Goal: Use online tool/utility

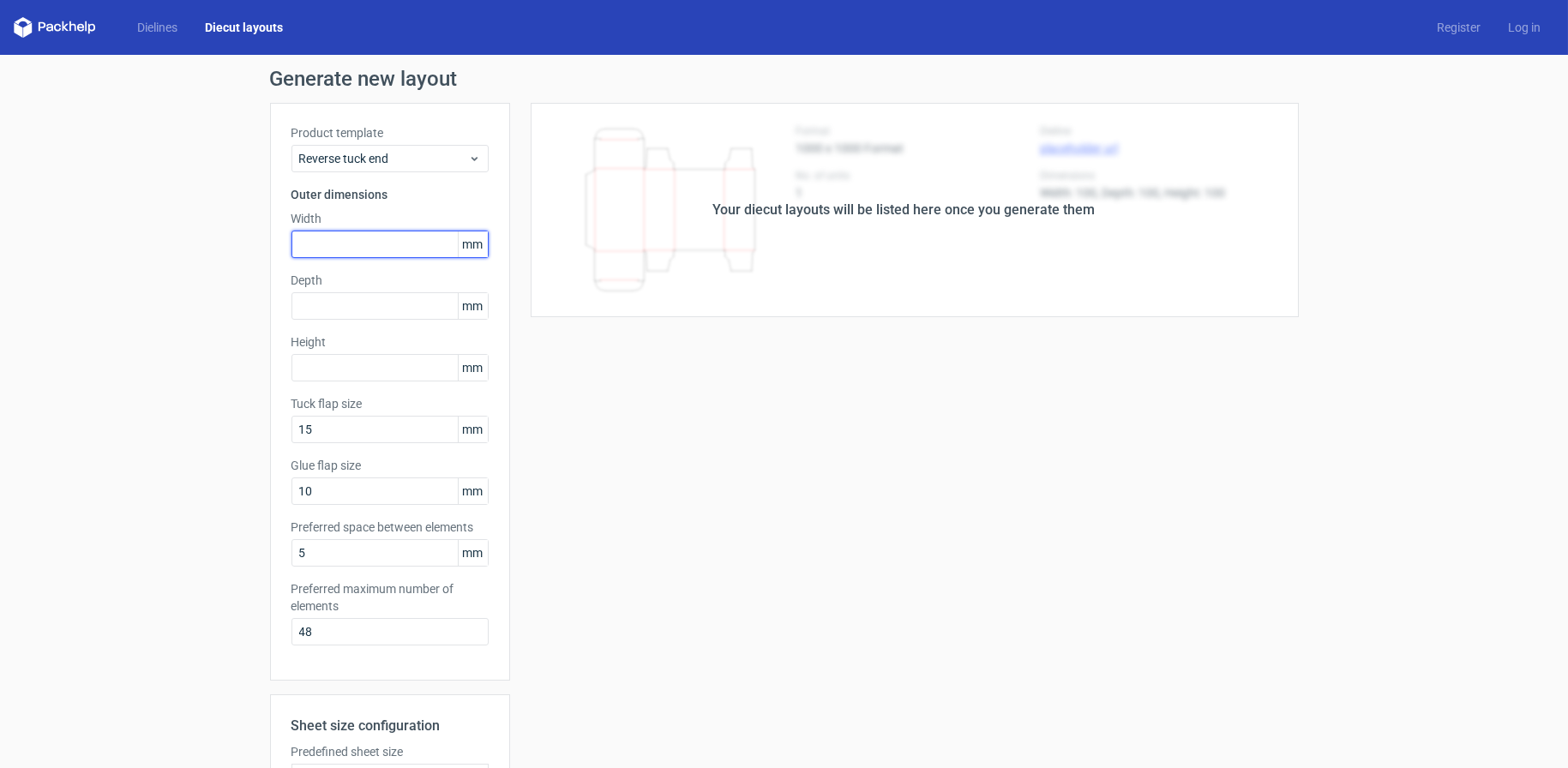
click at [389, 237] on input "text" at bounding box center [390, 245] width 197 height 28
type input "111"
type input "15"
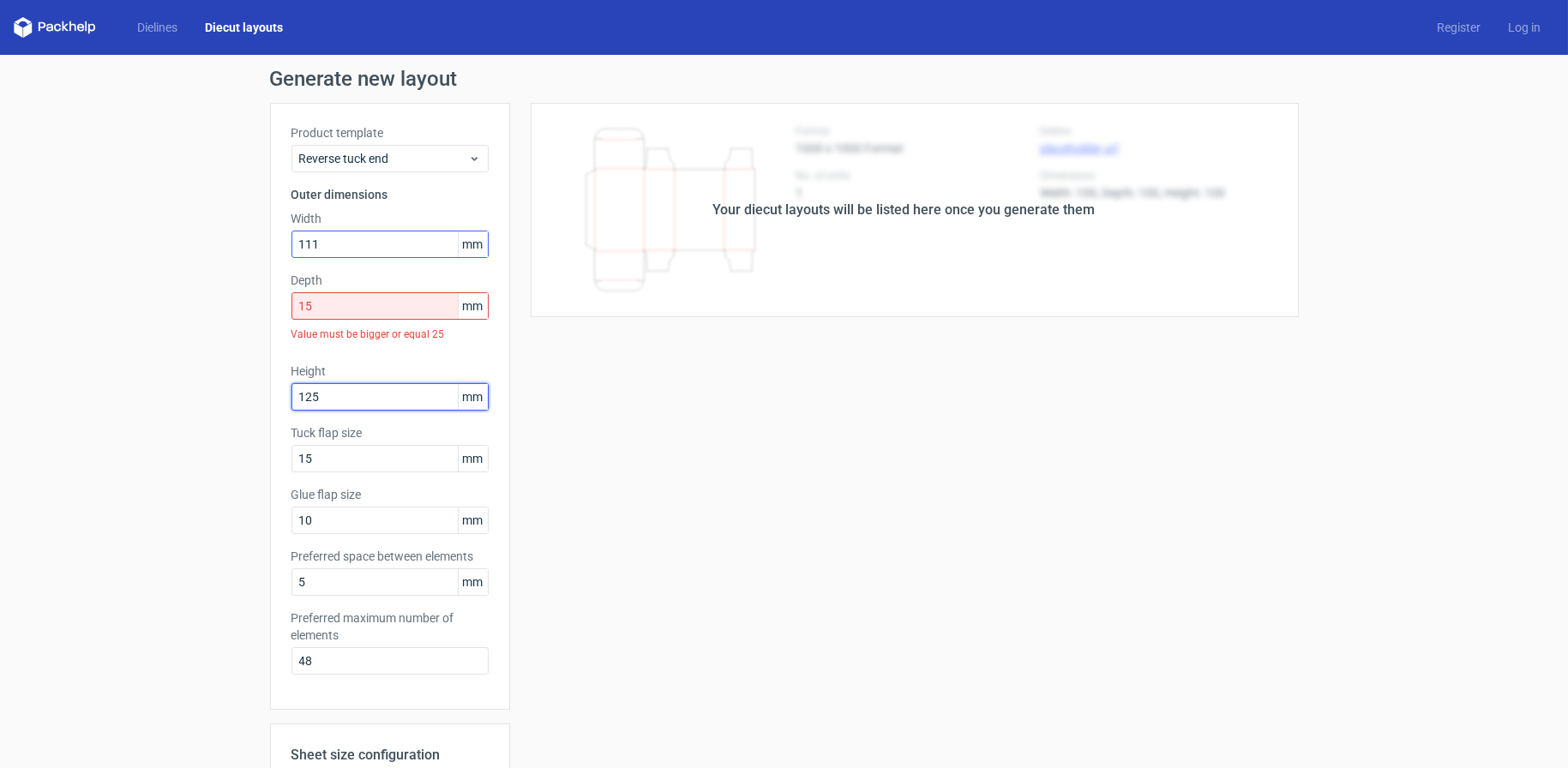
type input "125"
type input "12"
type input "0"
click at [389, 303] on input "15" at bounding box center [390, 306] width 197 height 28
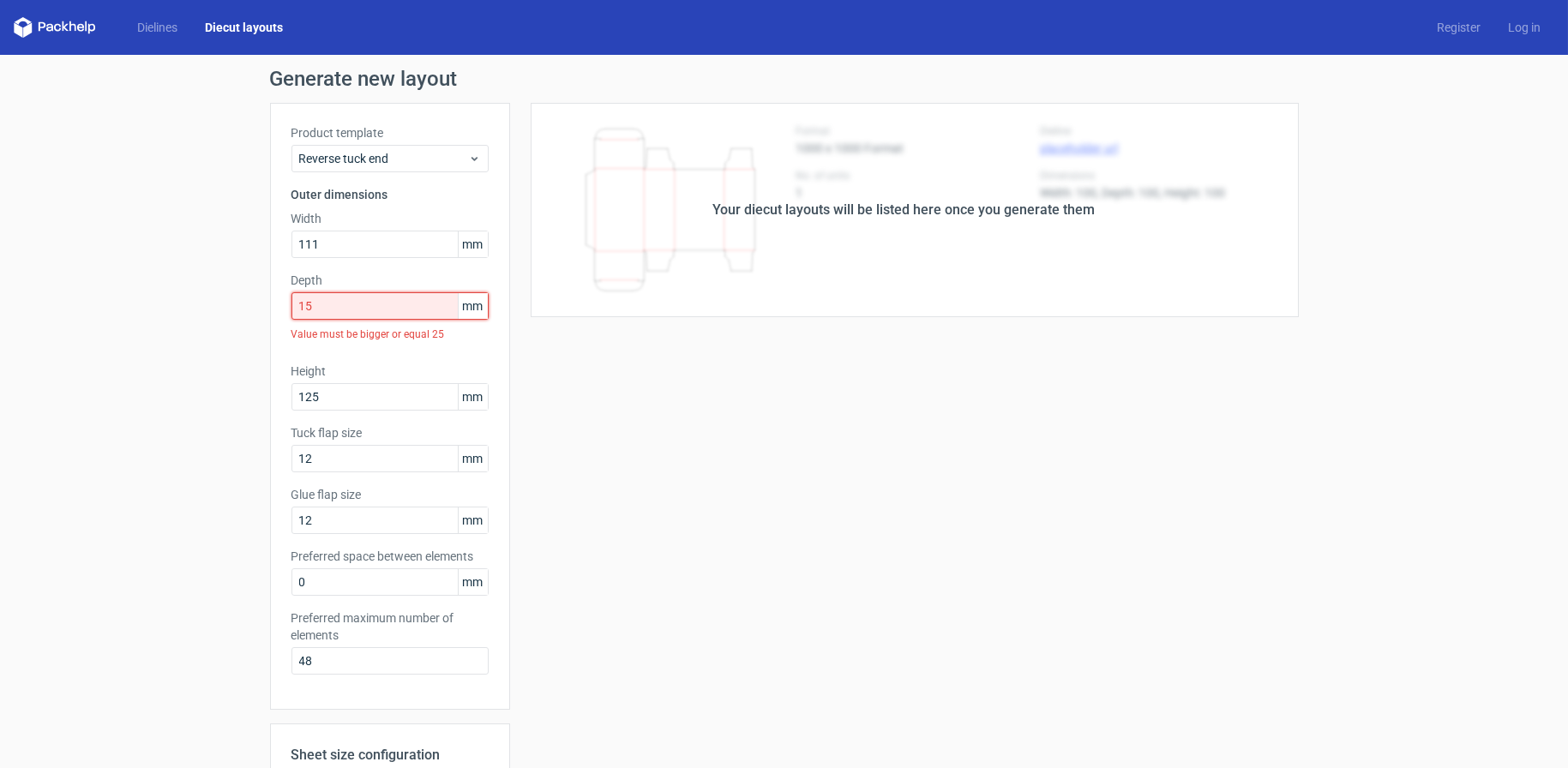
drag, startPoint x: 389, startPoint y: 303, endPoint x: 253, endPoint y: 298, distance: 136.1
click at [253, 298] on div "Generate new layout Product template Reverse tuck end Outer dimensions Width 11…" at bounding box center [784, 566] width 1568 height 1021
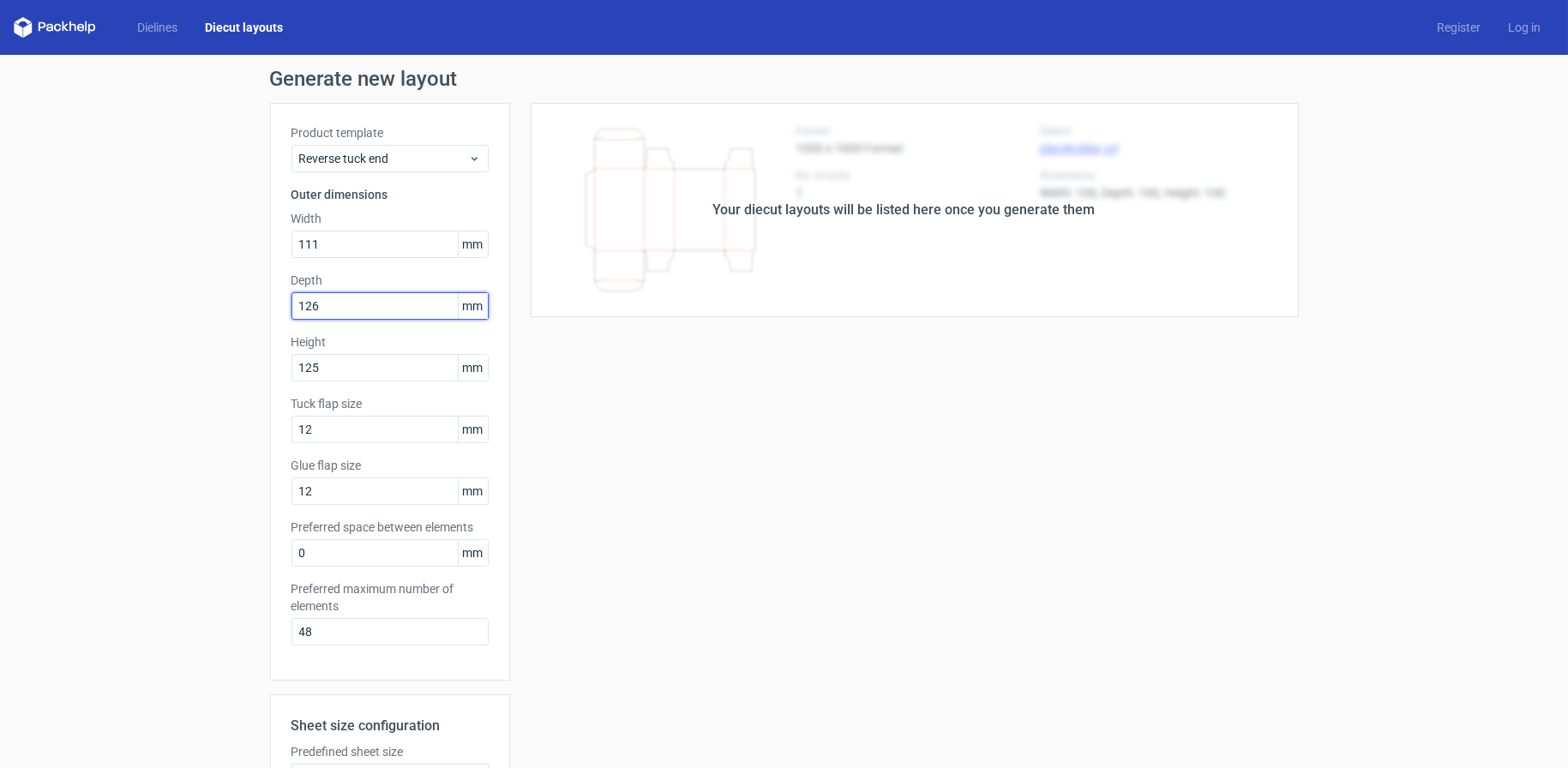
type input "126"
type input "15"
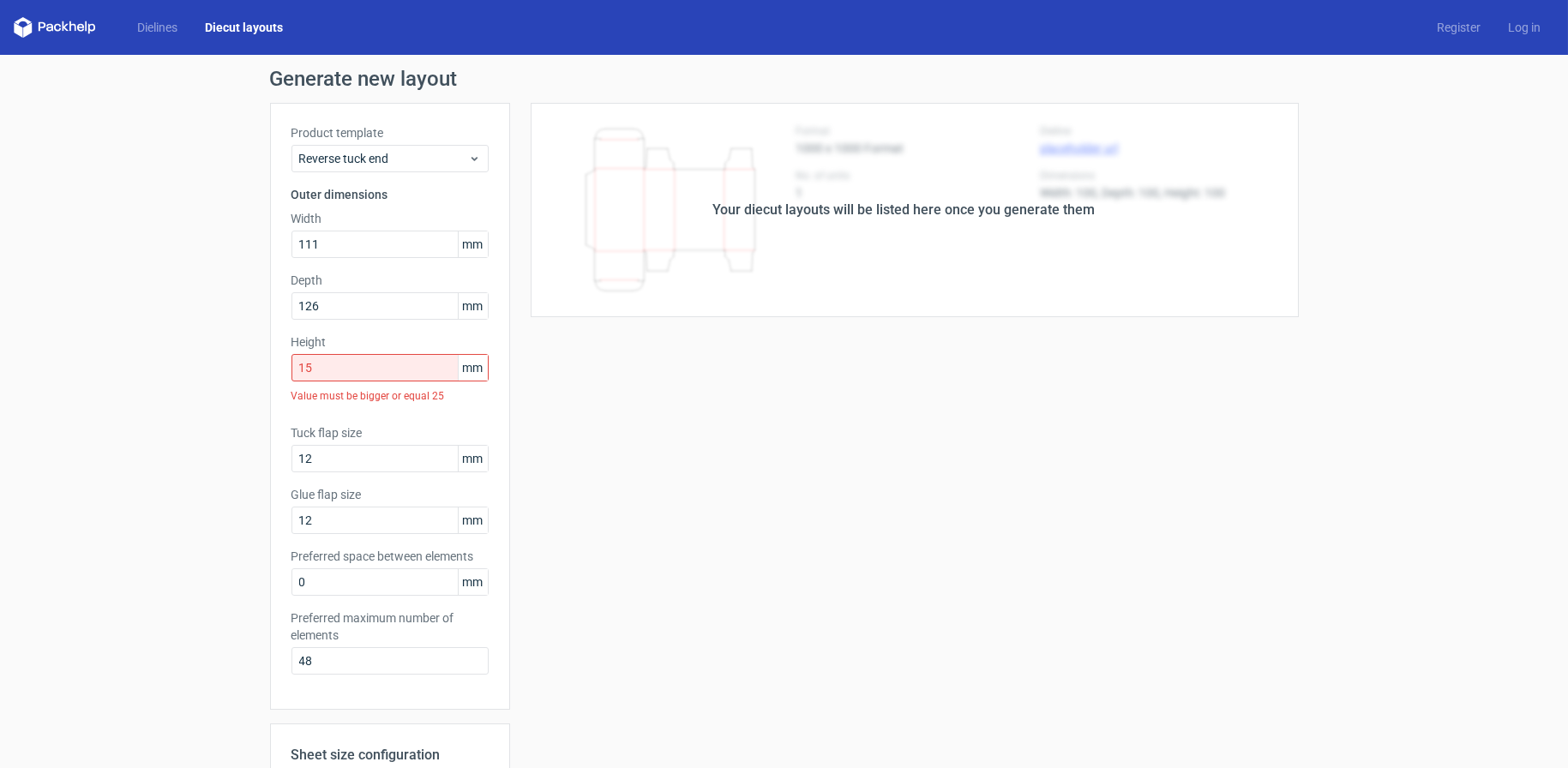
scroll to position [307, 0]
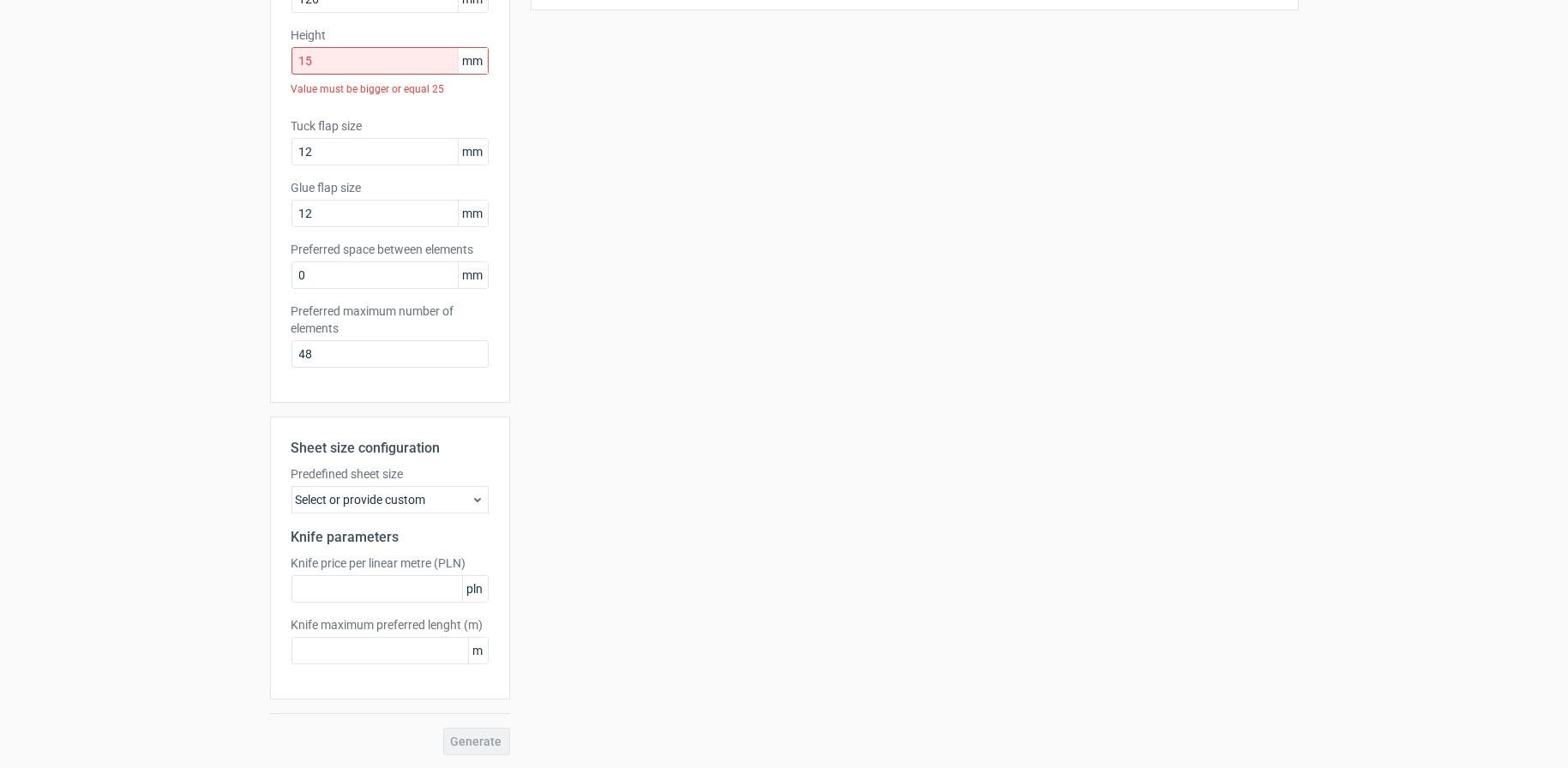
click at [469, 742] on div "Generate" at bounding box center [389, 741] width 240 height 28
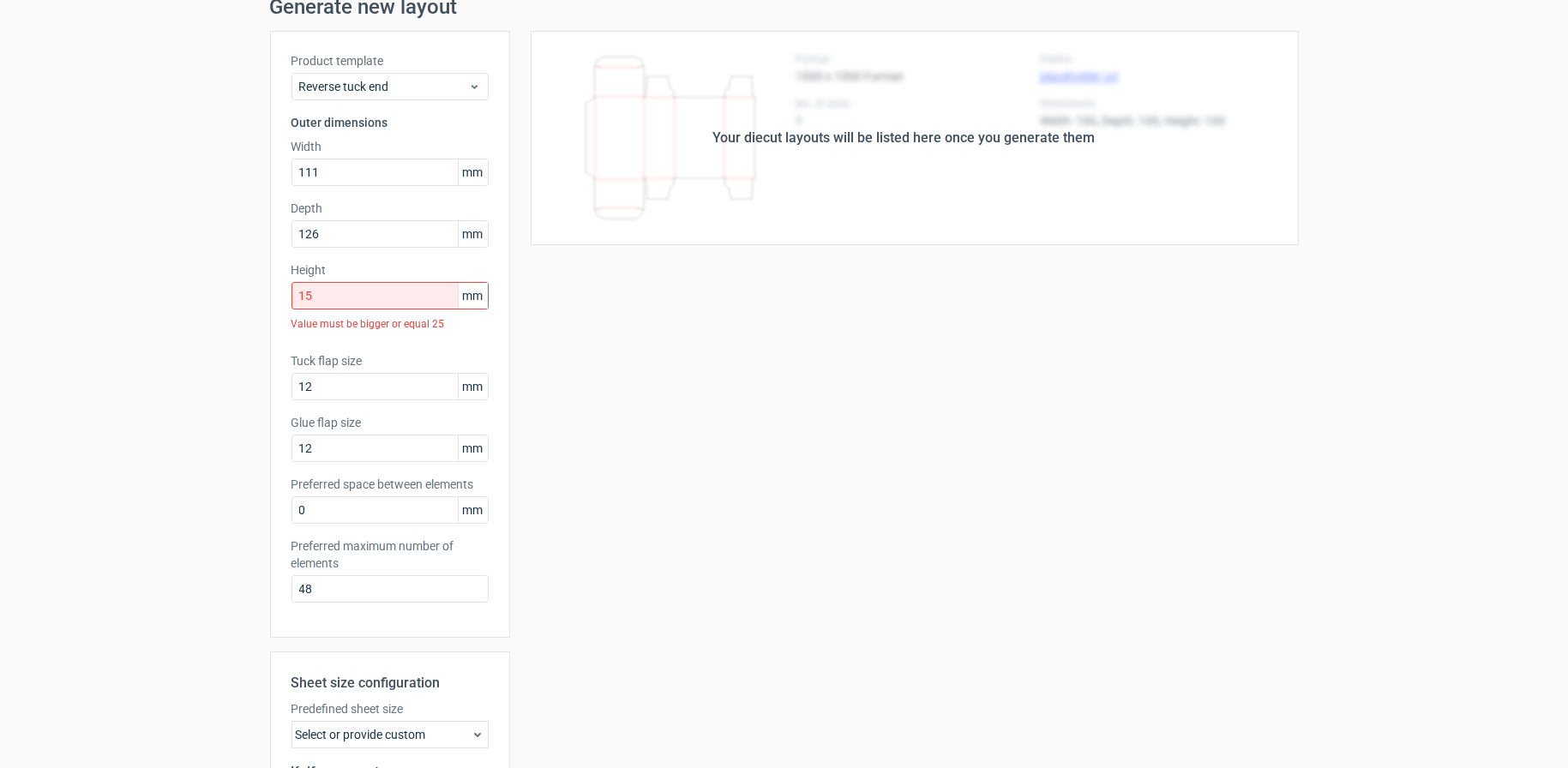
scroll to position [0, 0]
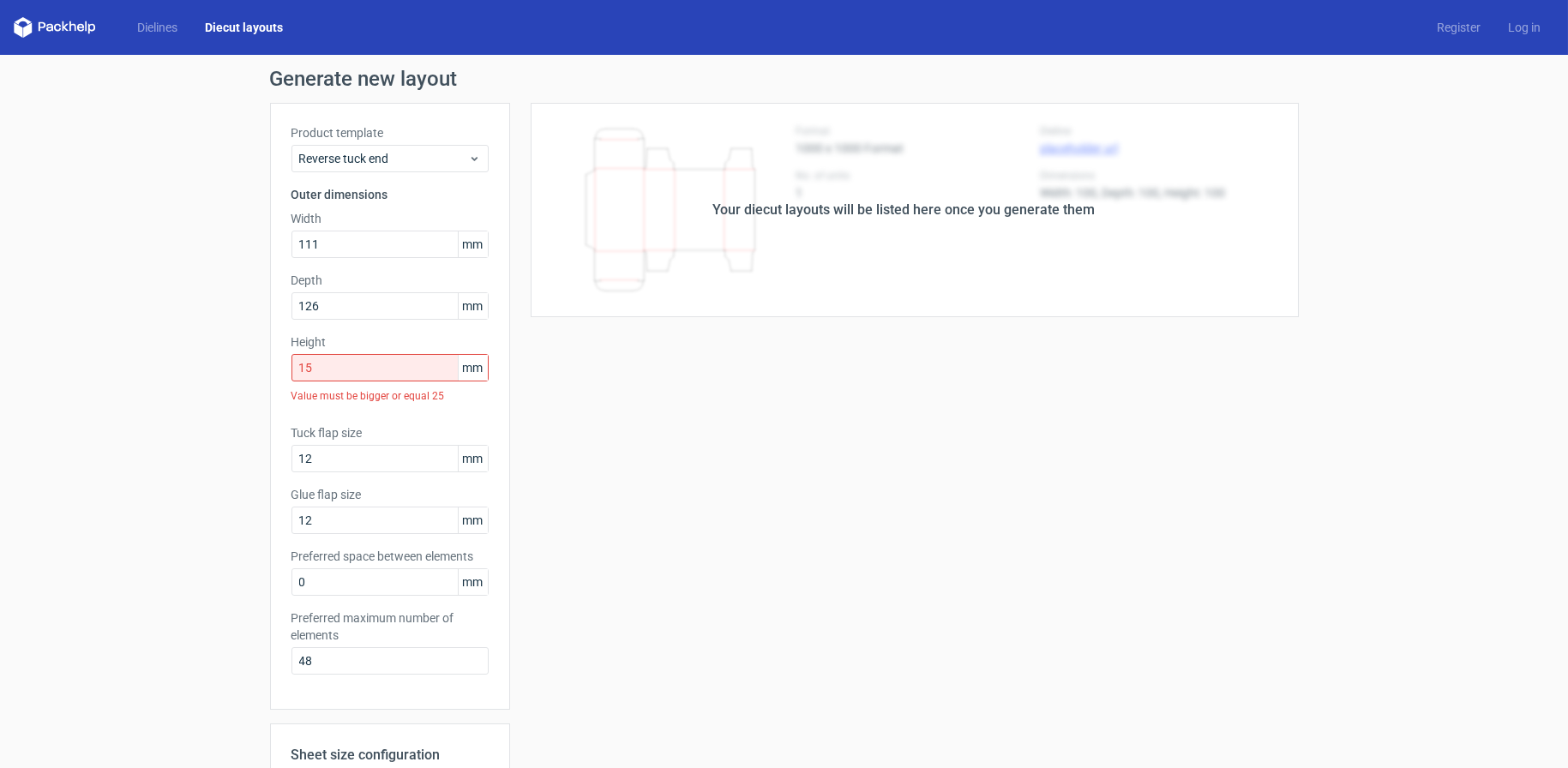
click at [875, 586] on div "Your diecut layouts will be listed here once you generate them Height Depth Wid…" at bounding box center [904, 582] width 789 height 960
click at [374, 160] on span "Reverse tuck end" at bounding box center [383, 158] width 169 height 17
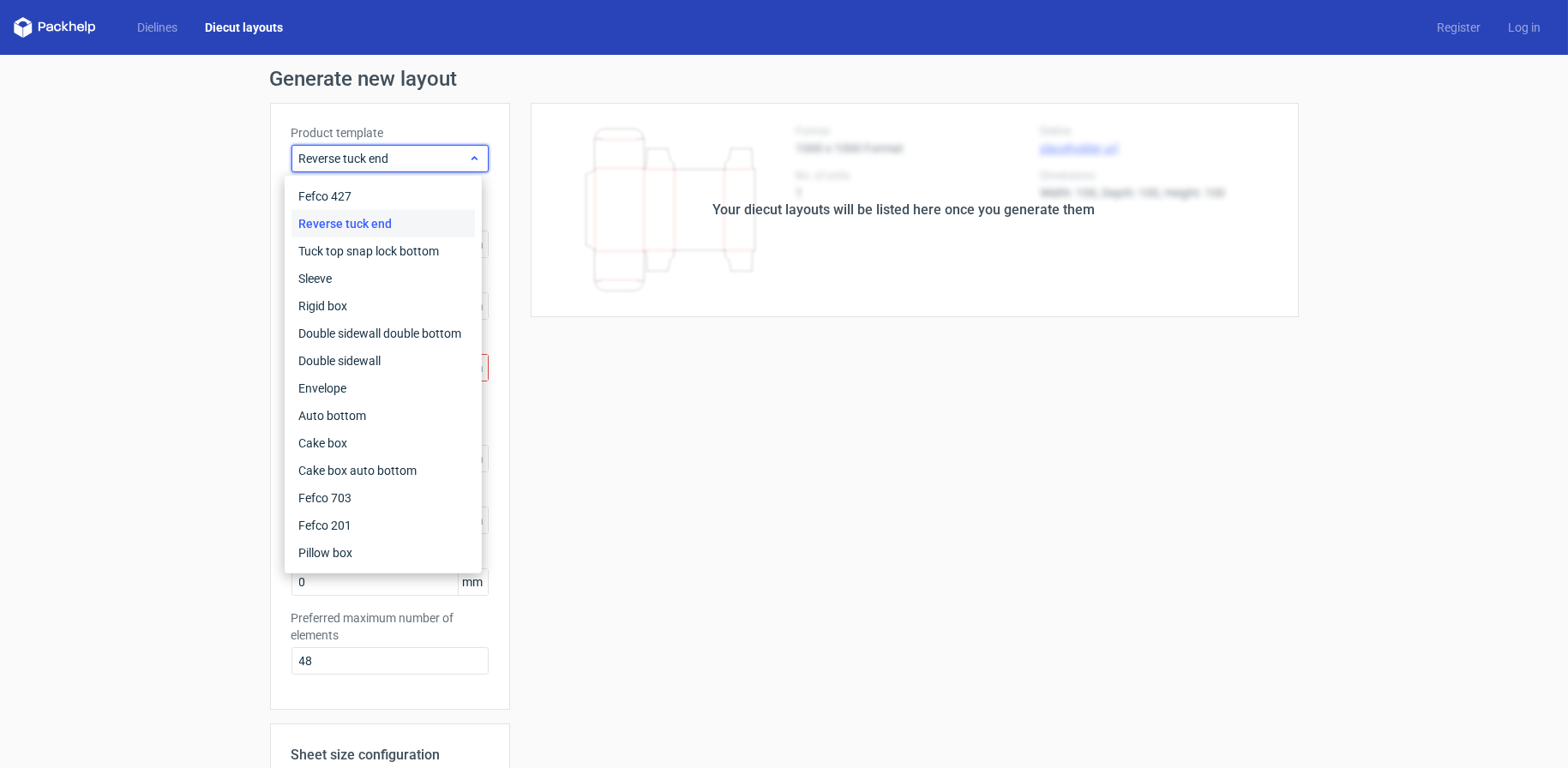
click at [374, 159] on span "Reverse tuck end" at bounding box center [383, 158] width 169 height 17
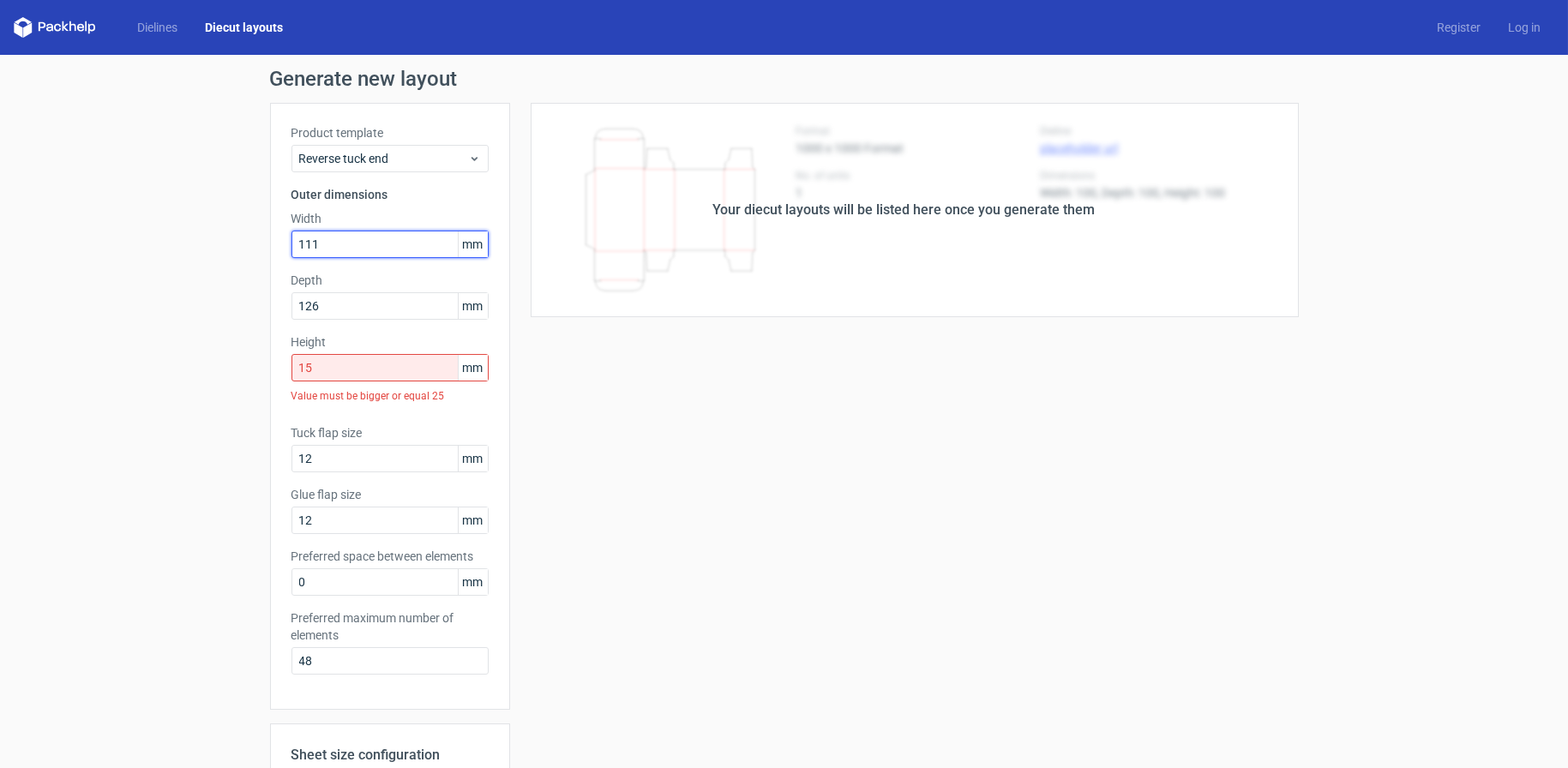
drag, startPoint x: 348, startPoint y: 240, endPoint x: 225, endPoint y: 217, distance: 125.1
click at [231, 220] on div "Generate new layout Product template Reverse tuck end Outer dimensions Width 11…" at bounding box center [784, 566] width 1568 height 1021
type input "126"
type input "15"
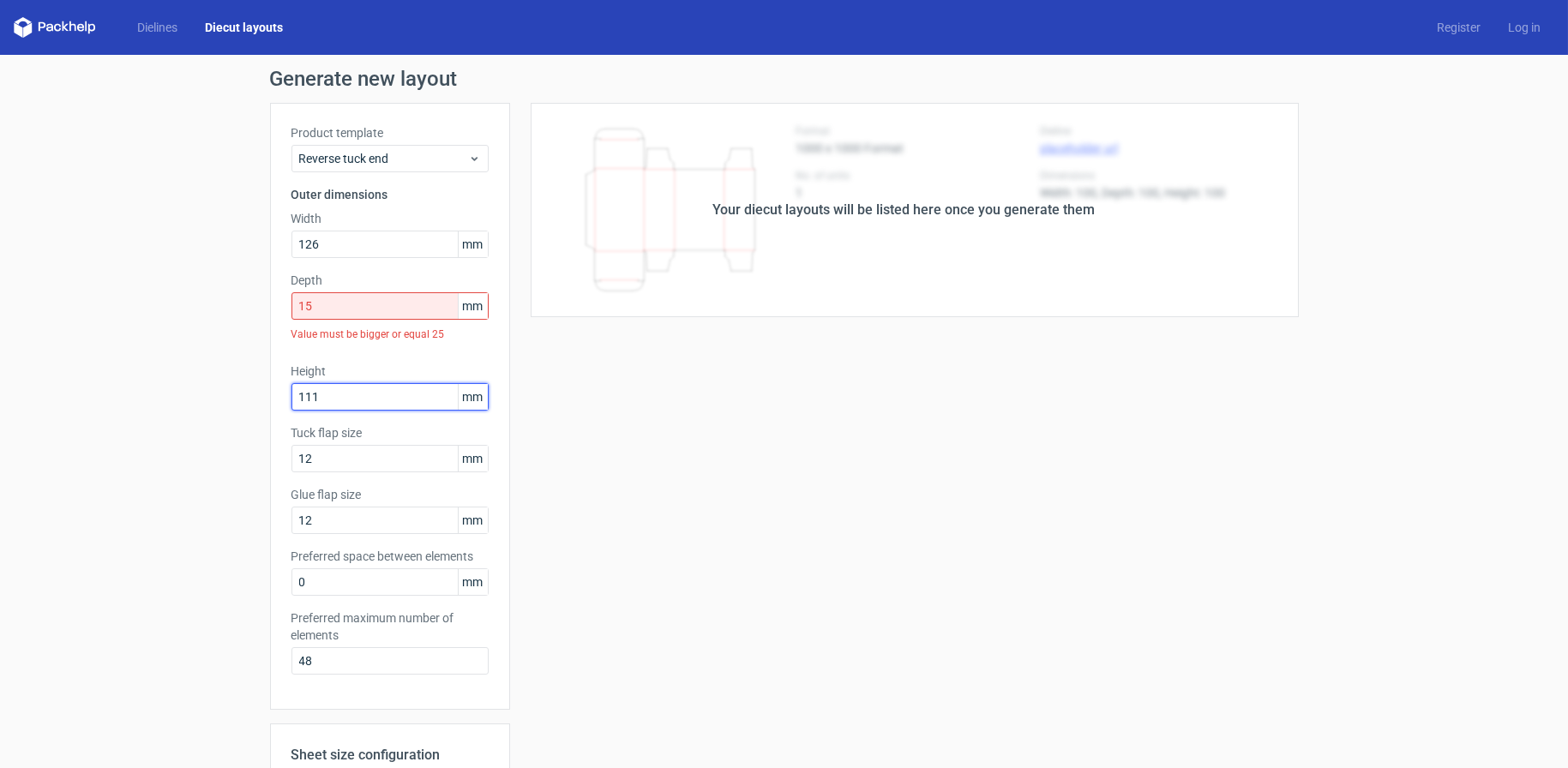
type input "111"
click at [387, 153] on span "Reverse tuck end" at bounding box center [383, 158] width 169 height 17
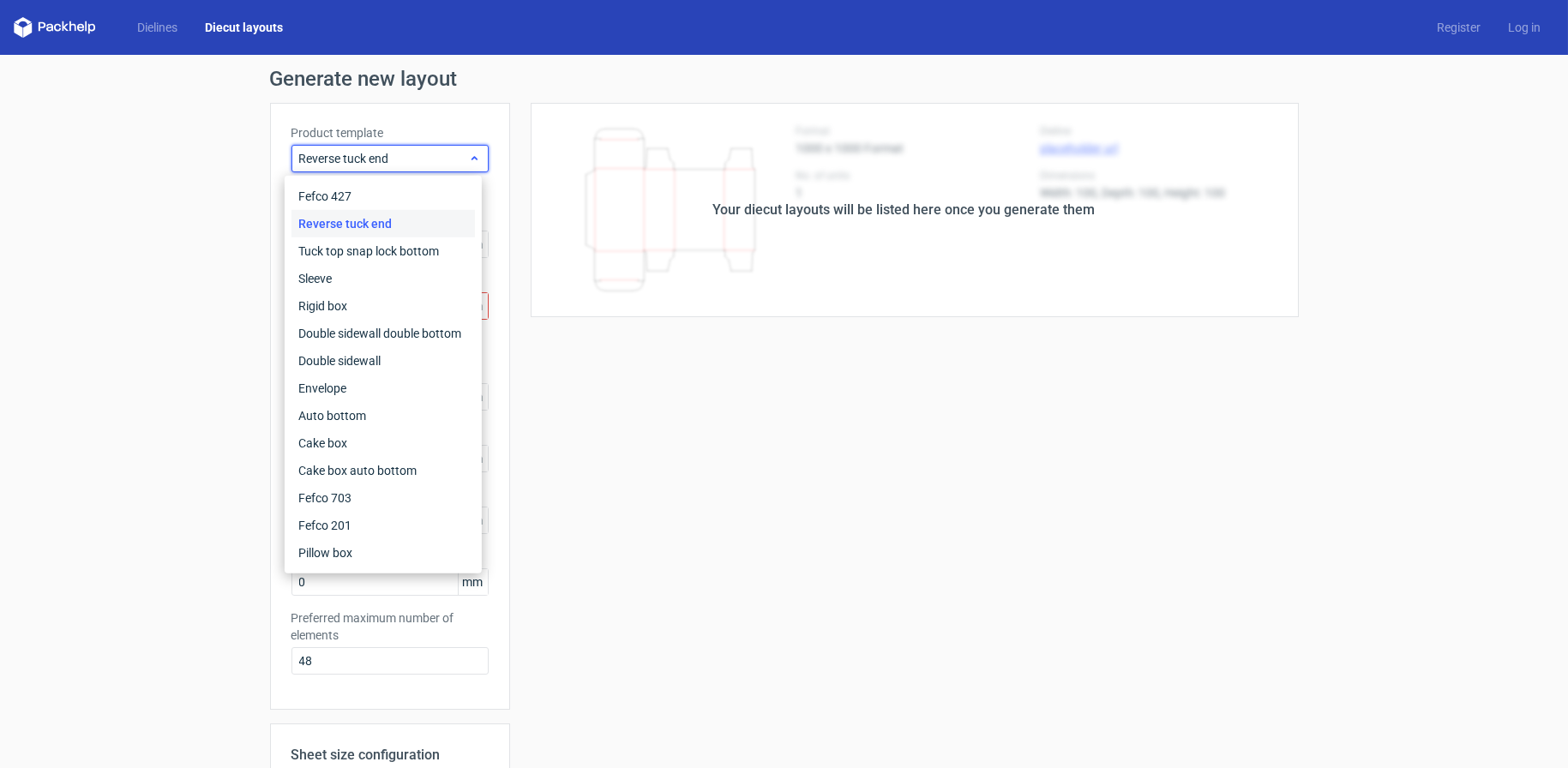
click at [387, 153] on span "Reverse tuck end" at bounding box center [383, 158] width 169 height 17
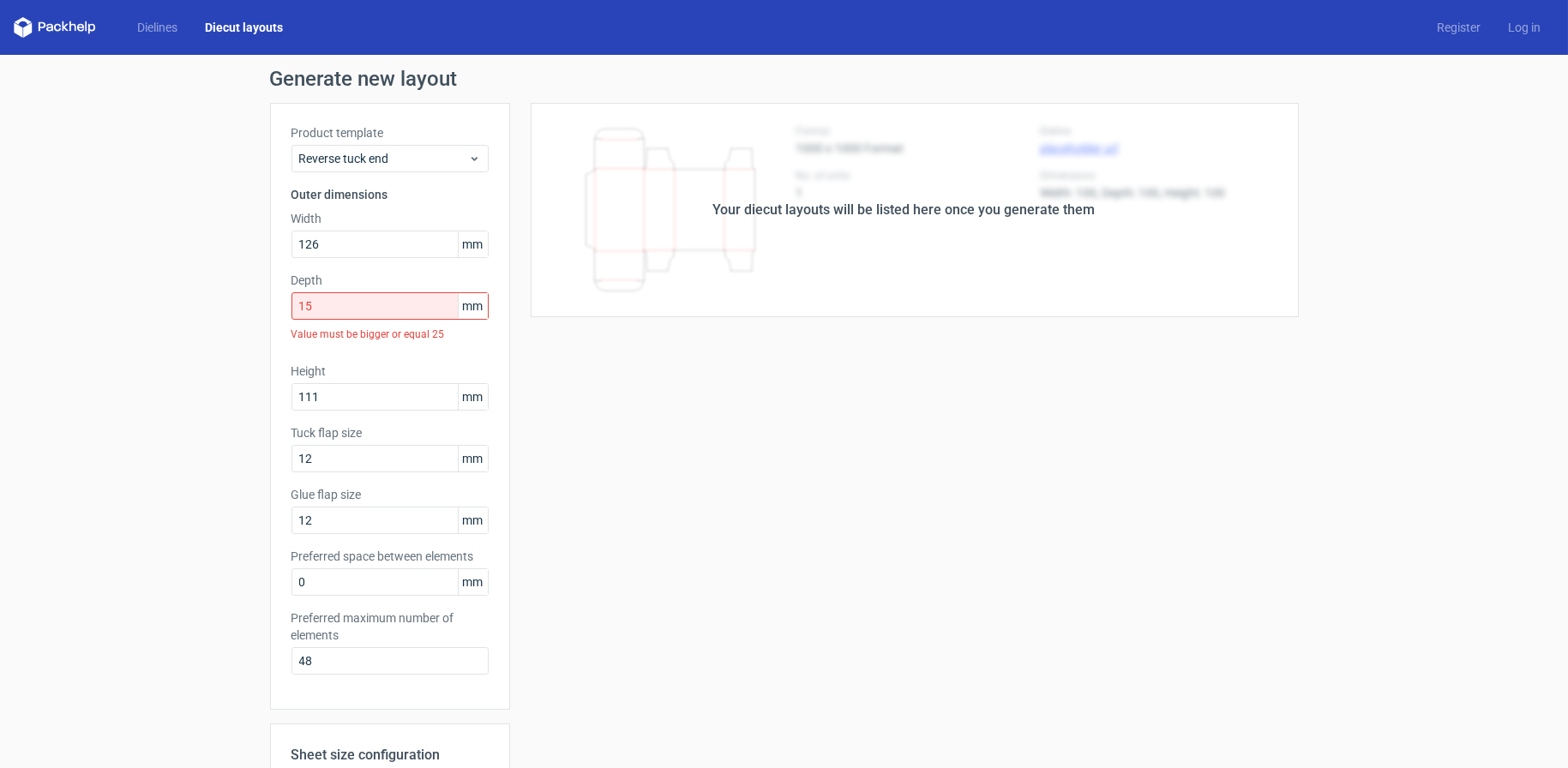
click at [391, 333] on div "Value must be bigger or equal 25" at bounding box center [390, 335] width 197 height 30
click at [367, 237] on input "126" at bounding box center [390, 245] width 197 height 28
click at [371, 455] on input "12" at bounding box center [390, 459] width 197 height 28
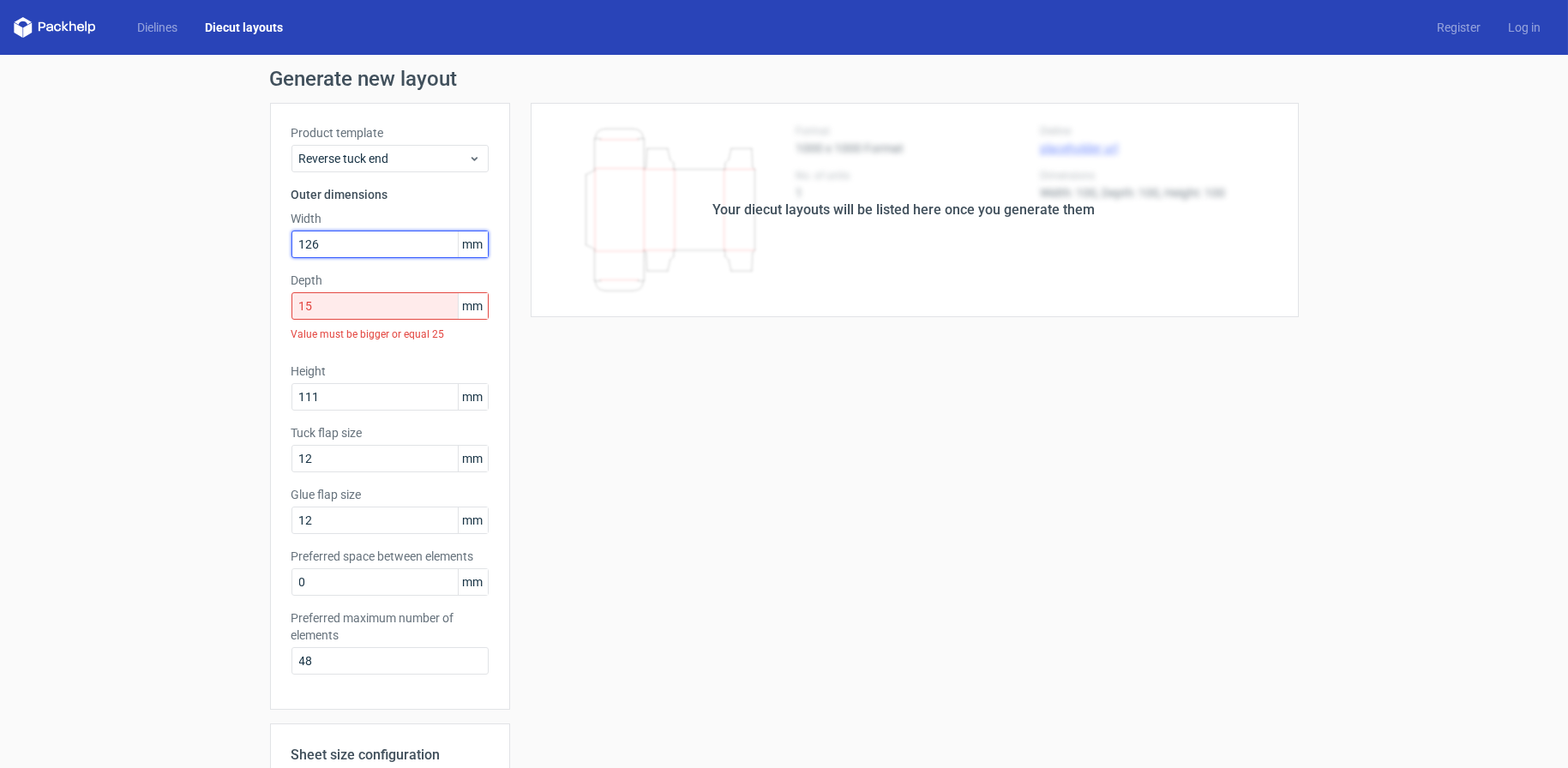
click at [340, 238] on input "126" at bounding box center [390, 245] width 197 height 28
drag, startPoint x: 342, startPoint y: 242, endPoint x: 170, endPoint y: 204, distance: 176.1
click at [174, 205] on div "Generate new layout Product template Reverse tuck end Outer dimensions Width 12…" at bounding box center [784, 566] width 1568 height 1021
type input "111"
click at [845, 503] on div "Your diecut layouts will be listed here once you generate them Height Depth Wid…" at bounding box center [904, 582] width 789 height 960
